Goal: Navigation & Orientation: Find specific page/section

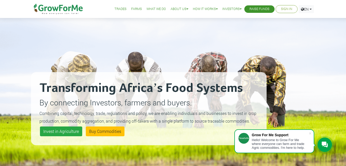
click at [283, 10] on link "Sign In" at bounding box center [286, 8] width 11 height 5
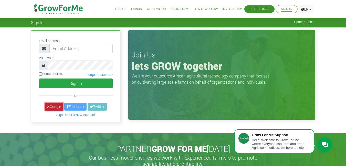
click at [55, 106] on link "Google" at bounding box center [54, 107] width 18 height 8
